Goal: Download file/media

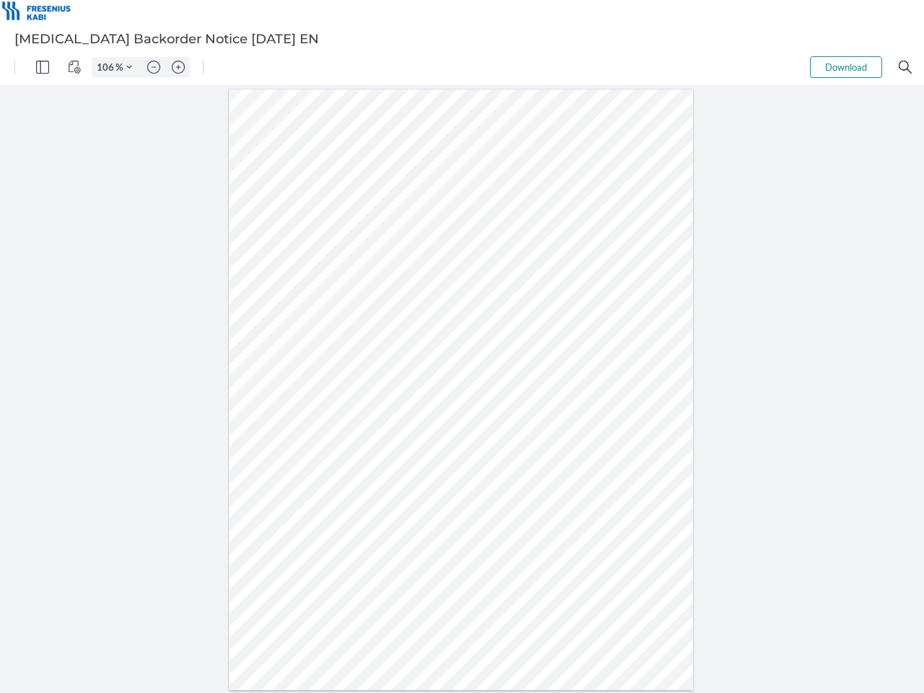
click at [43, 67] on img "Panel" at bounding box center [42, 67] width 13 height 13
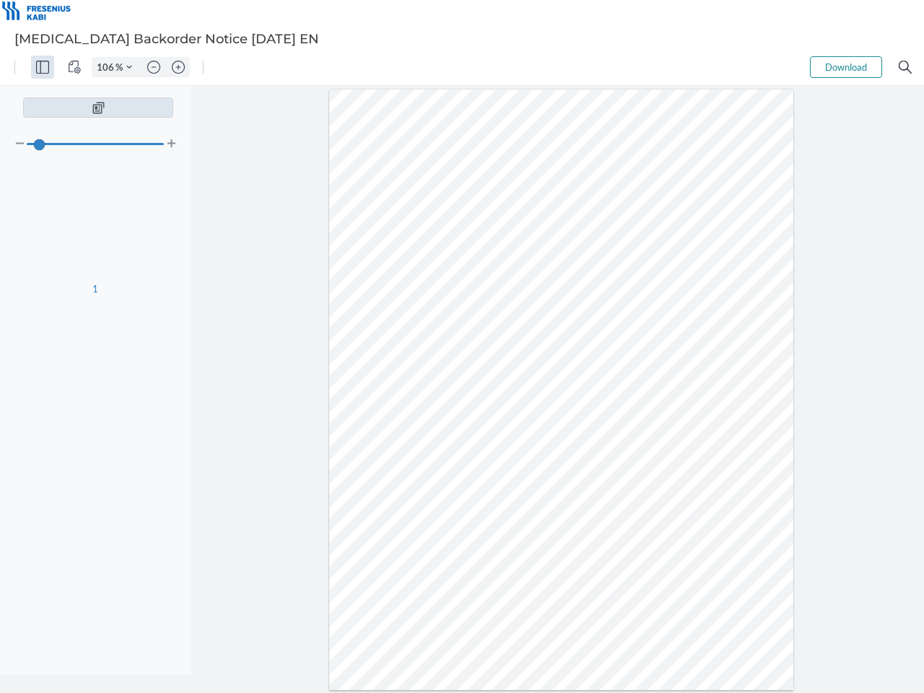
click at [74, 67] on img "View Controls" at bounding box center [74, 67] width 13 height 13
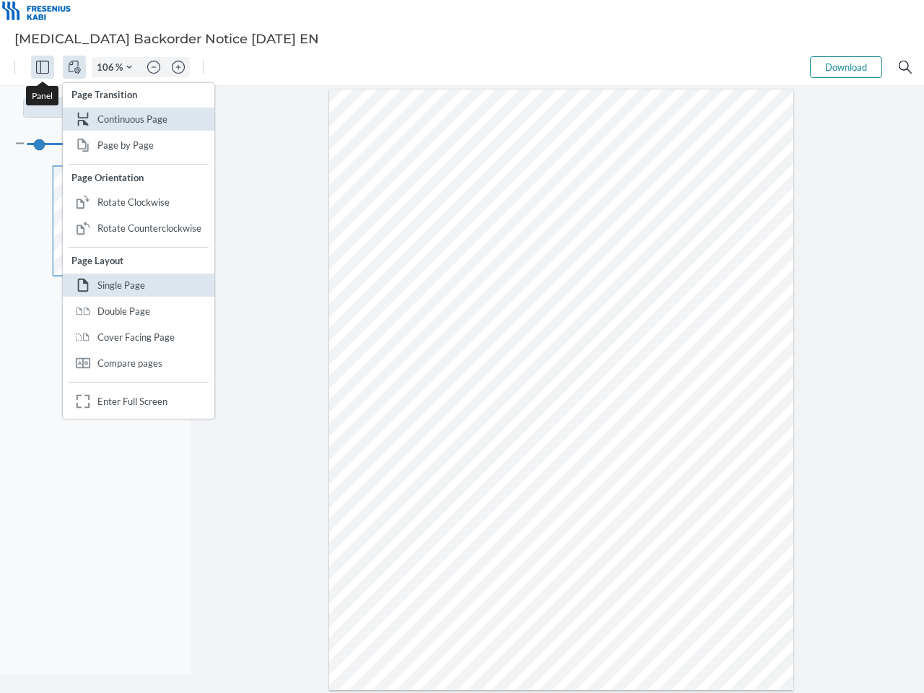
click at [108, 67] on input "106" at bounding box center [103, 67] width 23 height 13
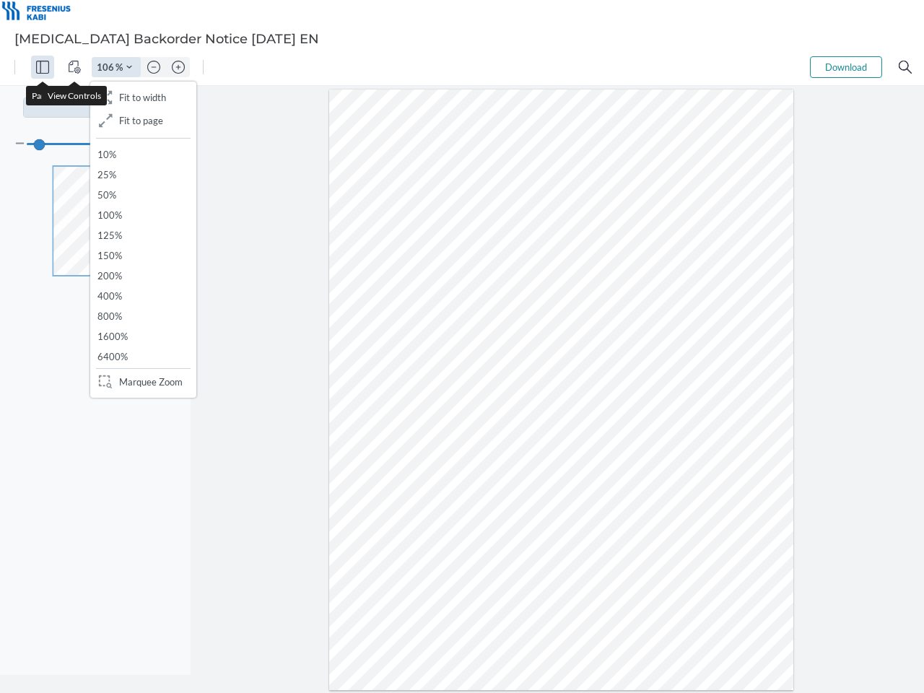
click at [129, 67] on img "Zoom Controls" at bounding box center [129, 67] width 6 height 6
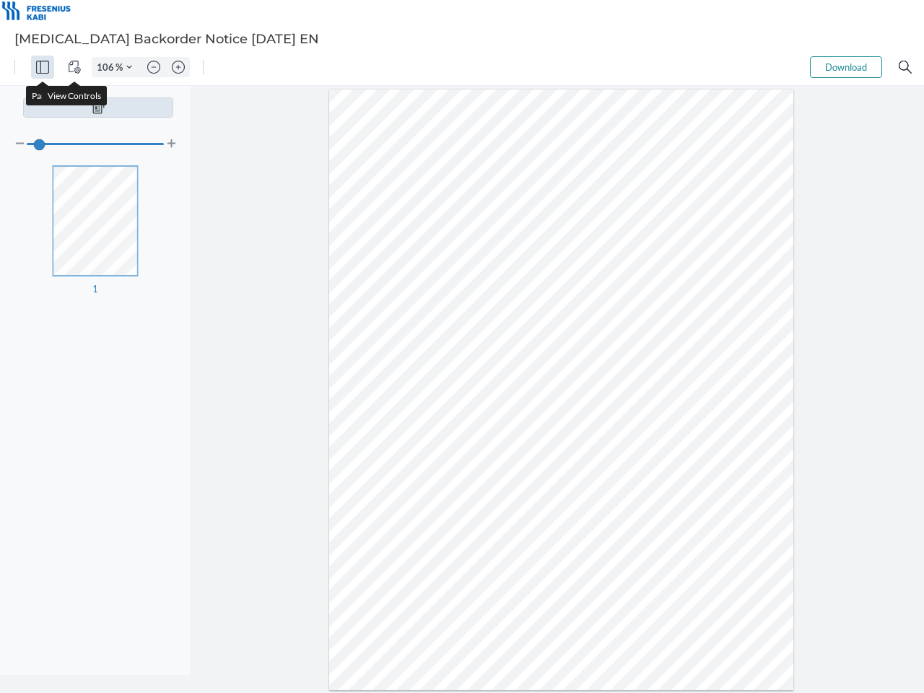
click at [154, 67] on img "Zoom out" at bounding box center [153, 67] width 13 height 13
click at [178, 67] on img "Zoom in" at bounding box center [178, 67] width 13 height 13
type input "106"
click at [846, 67] on button "Download" at bounding box center [846, 67] width 72 height 22
click at [905, 67] on img "Search" at bounding box center [904, 67] width 13 height 13
